Goal: Task Accomplishment & Management: Manage account settings

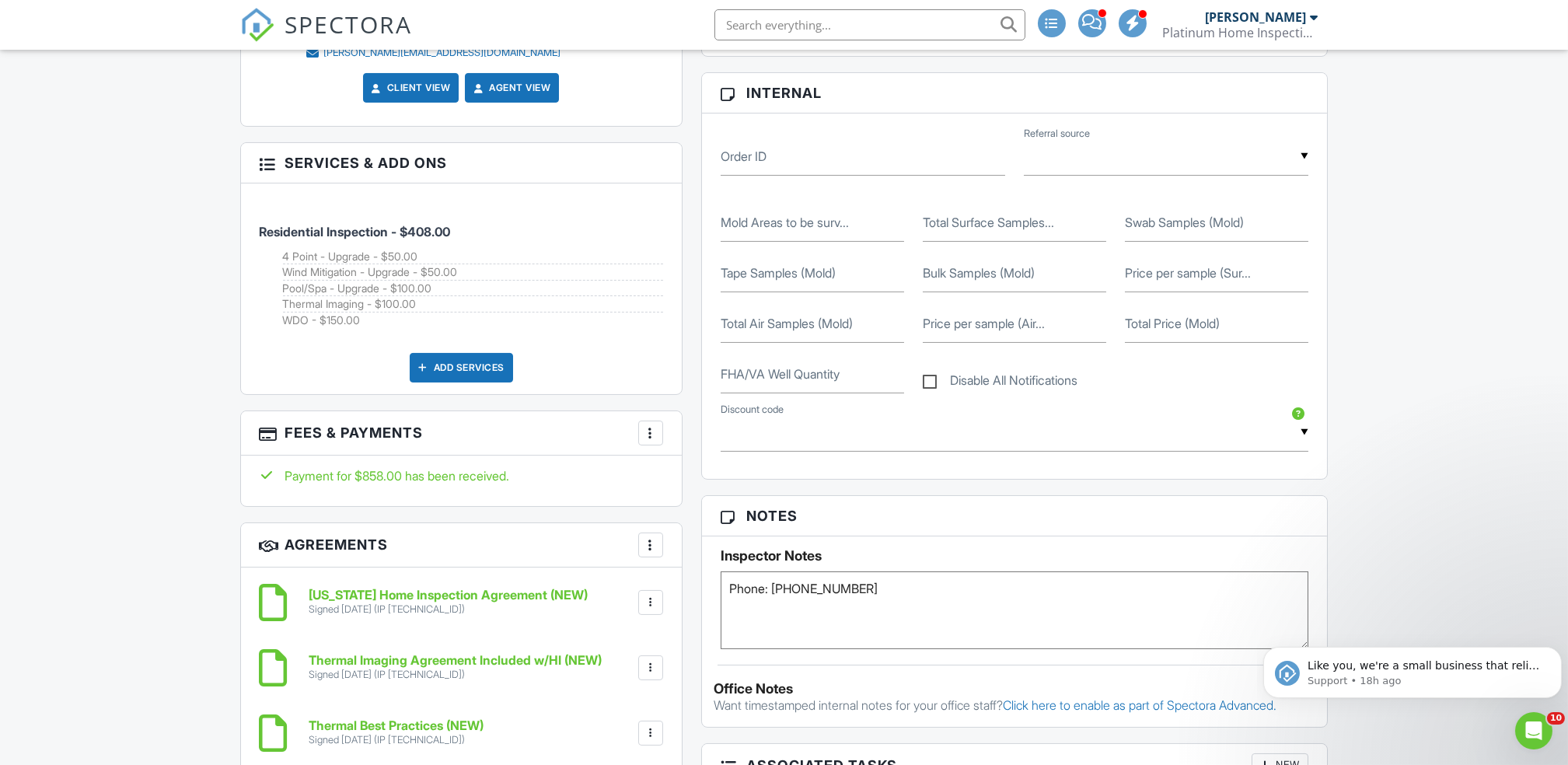
scroll to position [929, 0]
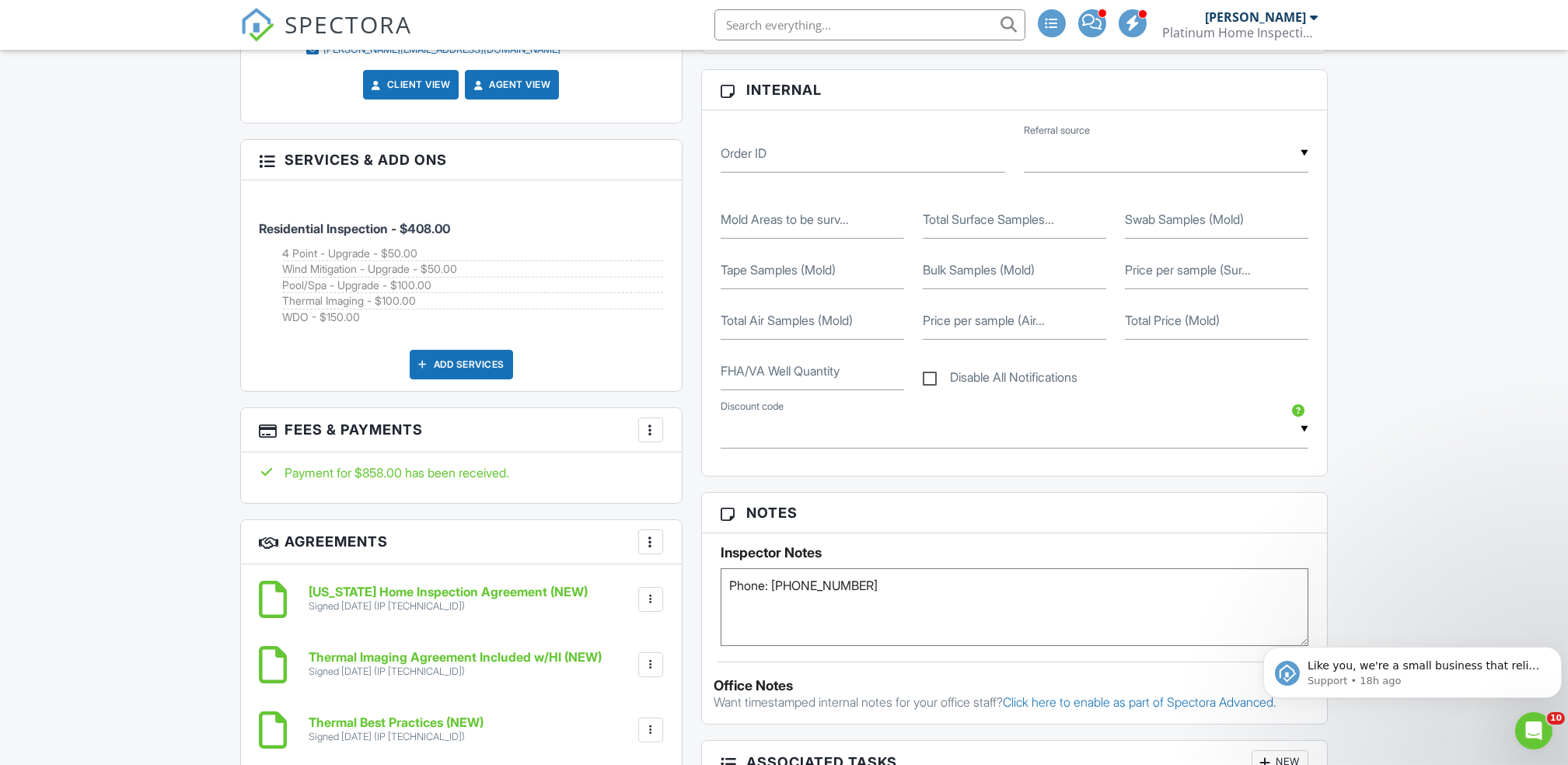
click at [909, 590] on textarea "Phone: 407-864-3325" at bounding box center [1014, 607] width 588 height 78
type textarea "Phone: 407-864-3325 Wednesday 10-11"
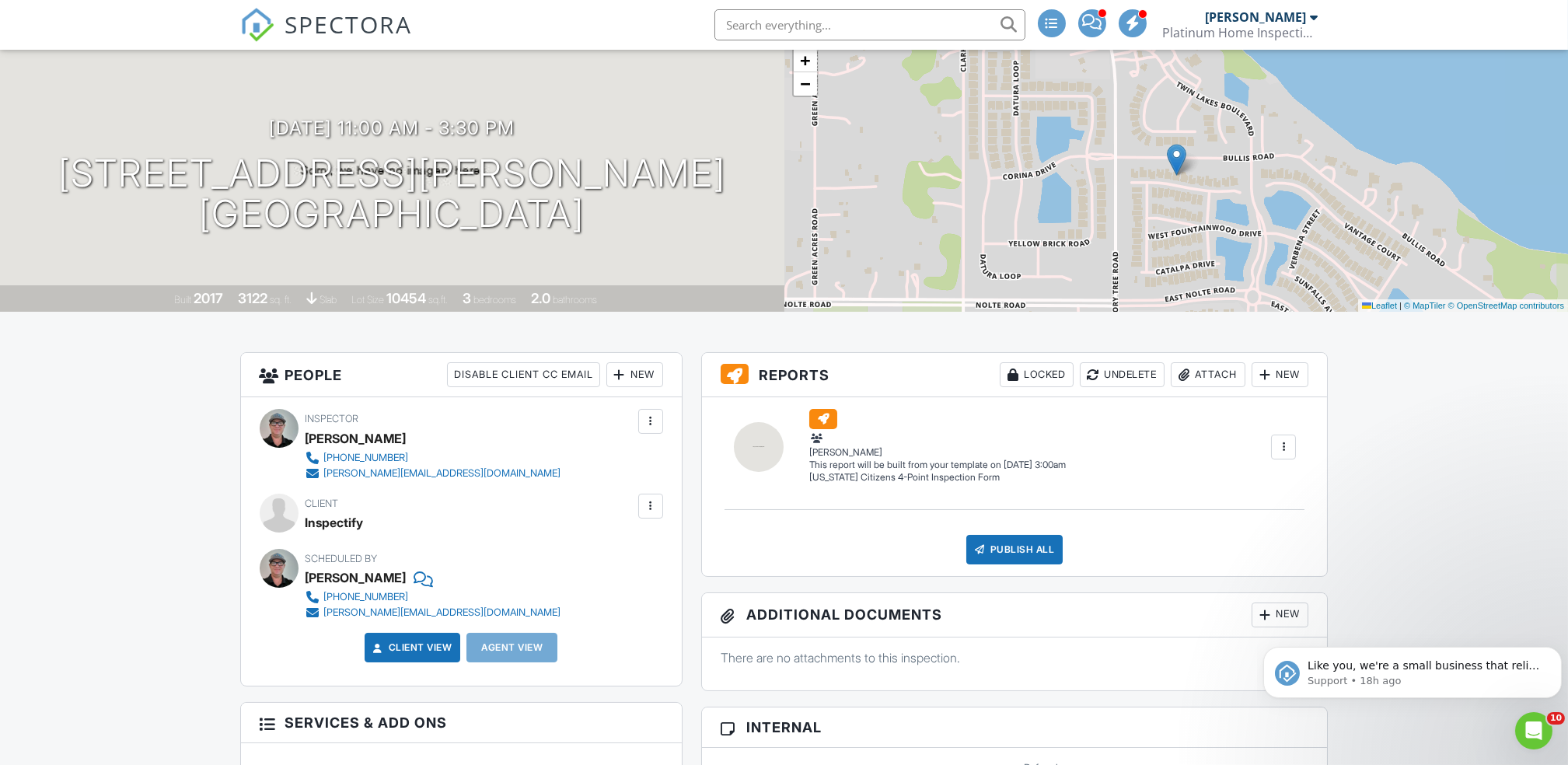
scroll to position [101, 0]
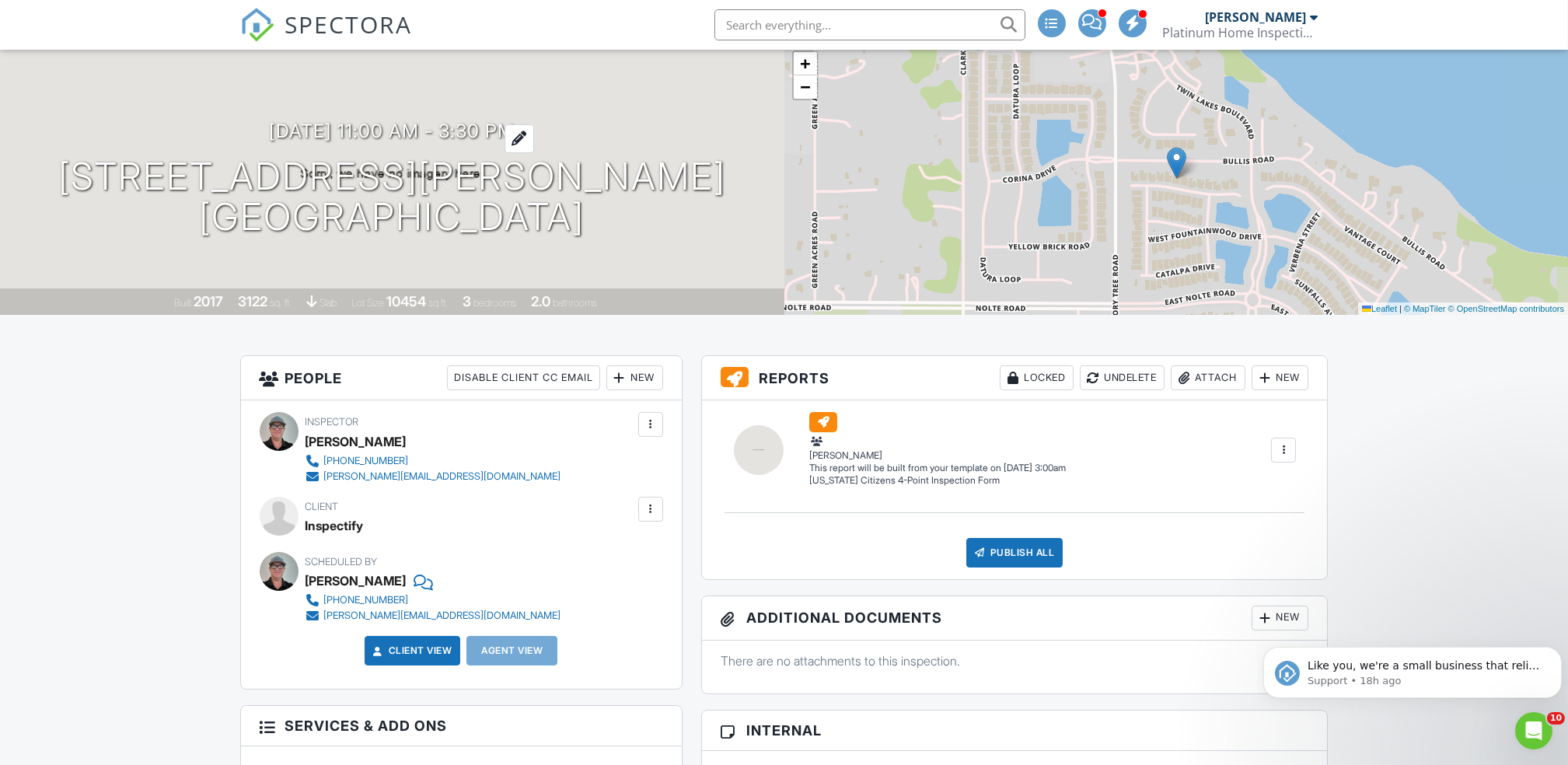
click at [412, 127] on h3 "[DATE] 11:00 am - 3:30 pm" at bounding box center [391, 130] width 245 height 21
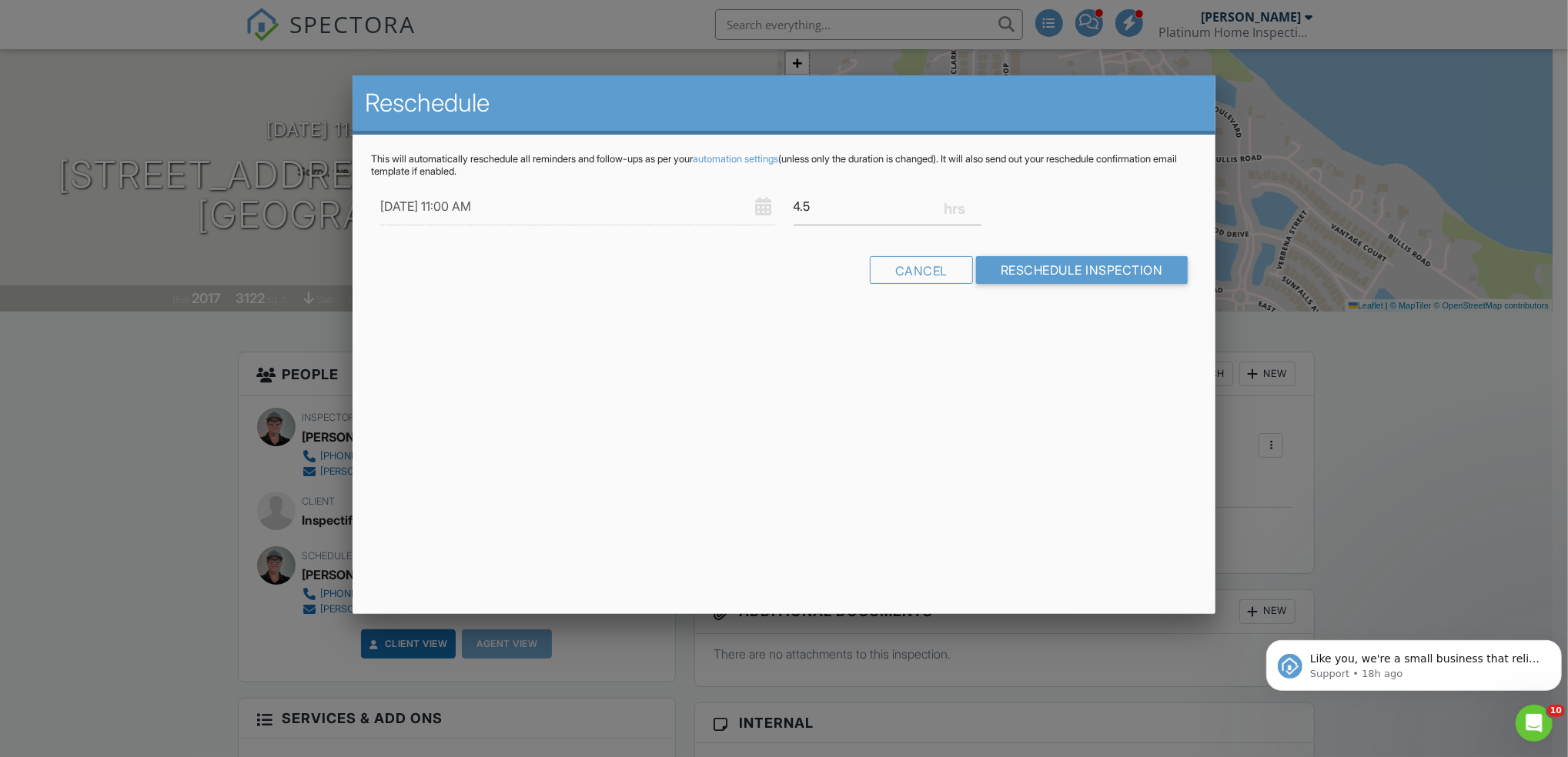
click at [67, 447] on div at bounding box center [784, 396] width 1568 height 946
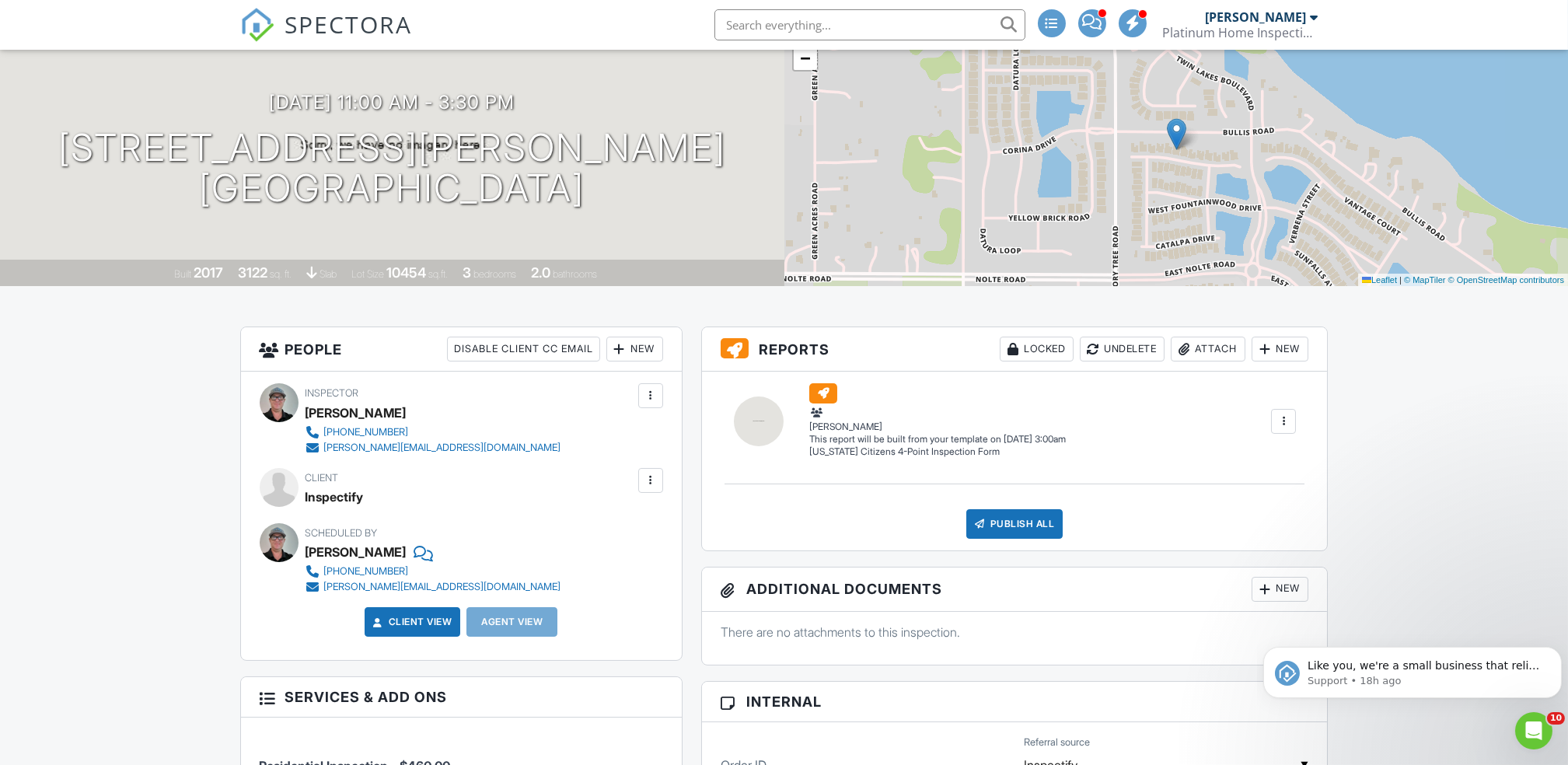
scroll to position [131, 0]
